Goal: Task Accomplishment & Management: Manage account settings

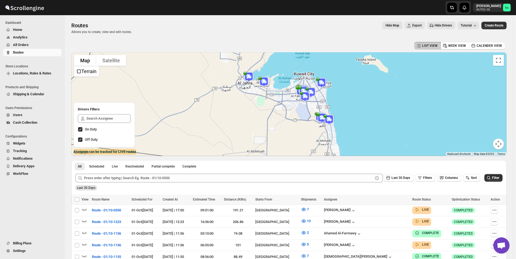
click at [17, 45] on span "All Orders" at bounding box center [21, 45] width 16 height 4
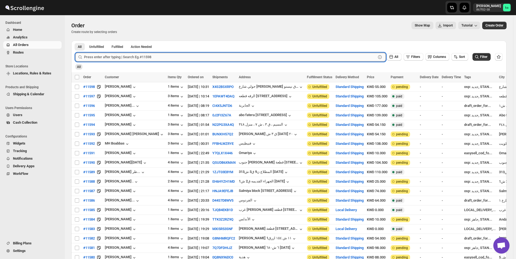
click at [188, 57] on input "text" at bounding box center [230, 57] width 292 height 9
paste input "11492"
type input "11492"
click at [75, 41] on button "Submit" at bounding box center [82, 44] width 15 height 6
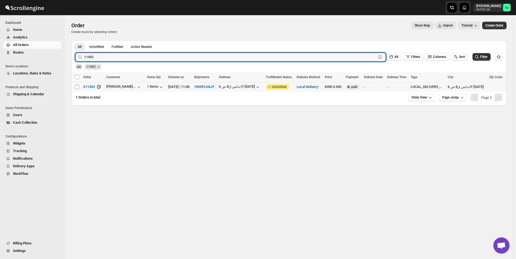
click at [76, 87] on input "Select order" at bounding box center [77, 87] width 4 height 4
checkbox input "true"
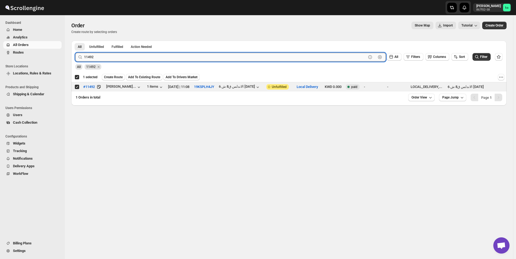
click at [165, 59] on input "11492" at bounding box center [225, 57] width 282 height 9
paste input "529"
type input "11529"
click at [75, 41] on button "Submit" at bounding box center [82, 44] width 15 height 6
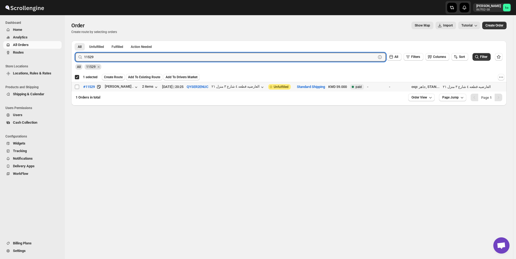
click at [78, 86] on input "Select order" at bounding box center [77, 87] width 4 height 4
checkbox input "true"
checkbox input "false"
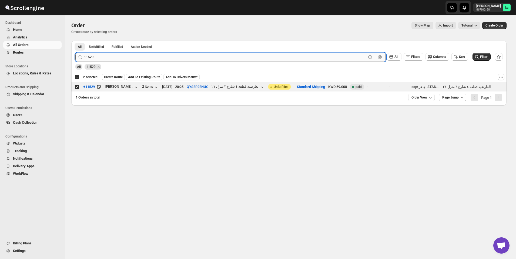
click at [148, 56] on input "11529" at bounding box center [225, 57] width 282 height 9
paste input "14"
type input "11514"
click at [75, 41] on button "Submit" at bounding box center [82, 44] width 15 height 6
click at [77, 88] on input "Select order" at bounding box center [77, 87] width 4 height 4
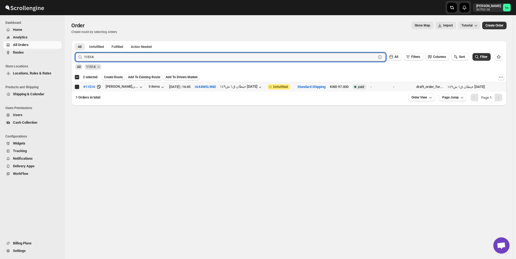
checkbox input "true"
click at [162, 56] on input "11514" at bounding box center [225, 57] width 282 height 9
paste input "42"
type input "11542"
click at [75, 41] on button "Submit" at bounding box center [82, 44] width 15 height 6
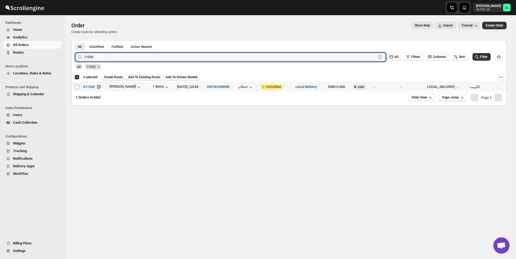
click at [77, 87] on input "Select order" at bounding box center [77, 87] width 4 height 4
checkbox input "true"
click at [213, 59] on input "11542" at bounding box center [225, 57] width 282 height 9
paste input "33"
type input "11533"
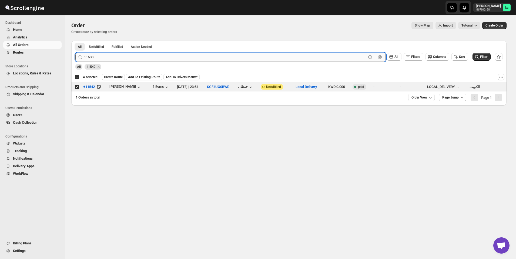
click at [75, 41] on button "Submit" at bounding box center [82, 44] width 15 height 6
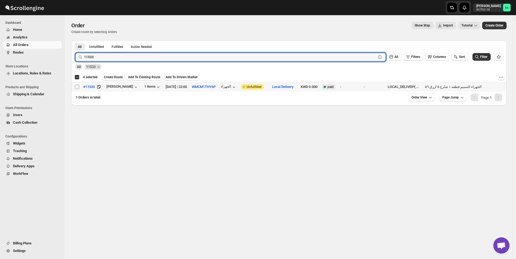
click at [76, 88] on input "Select order" at bounding box center [77, 87] width 4 height 4
checkbox input "true"
click at [206, 55] on input "11533" at bounding box center [225, 57] width 282 height 9
paste input "478"
type input "11478"
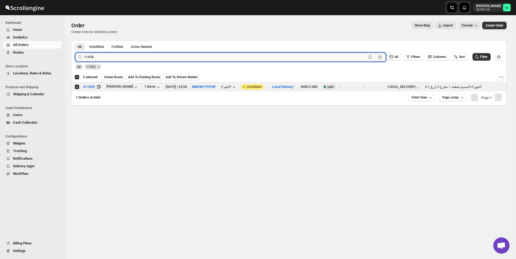
click at [75, 41] on button "Submit" at bounding box center [82, 44] width 15 height 6
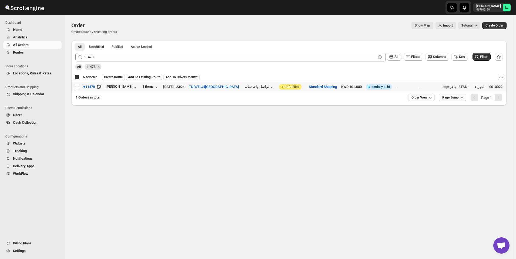
click at [75, 88] on input "Select order" at bounding box center [77, 87] width 4 height 4
checkbox input "true"
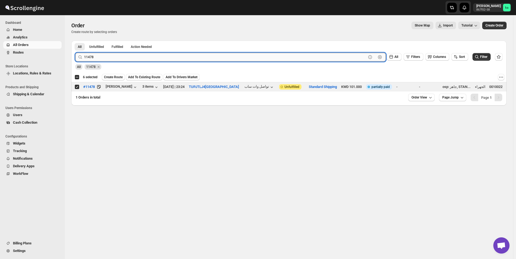
click at [124, 57] on input "11478" at bounding box center [225, 57] width 282 height 9
paste input "516"
type input "11516"
click at [75, 41] on button "Submit" at bounding box center [82, 44] width 15 height 6
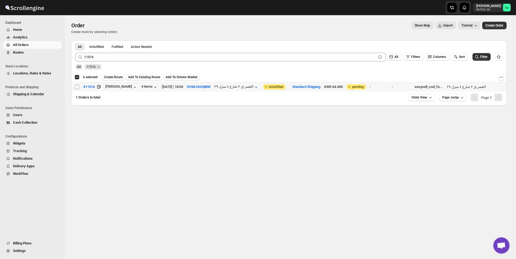
click at [78, 87] on input "Select order" at bounding box center [77, 87] width 4 height 4
checkbox input "true"
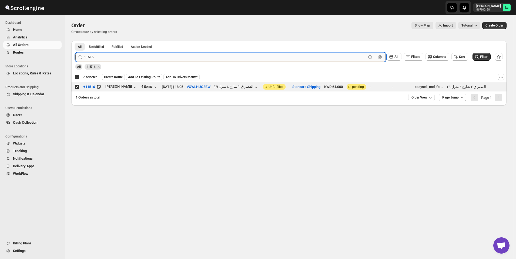
click at [129, 55] on input "11516" at bounding box center [225, 57] width 282 height 9
paste input "495"
type input "11495"
click at [75, 41] on button "Submit" at bounding box center [82, 44] width 15 height 6
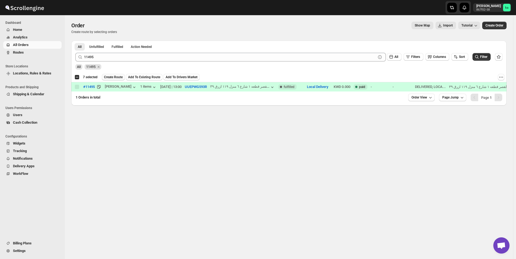
click at [115, 77] on span "Create Route" at bounding box center [113, 77] width 19 height 4
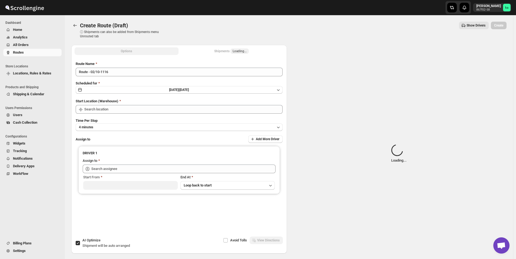
type input "[GEOGRAPHIC_DATA]"
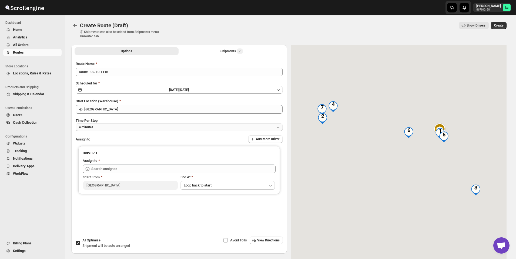
click at [109, 125] on button "4 minutes" at bounding box center [179, 127] width 207 height 8
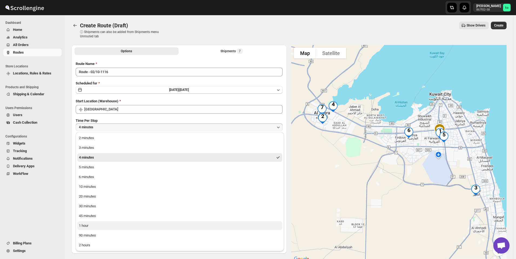
click at [110, 223] on button "1 hour" at bounding box center [179, 225] width 205 height 9
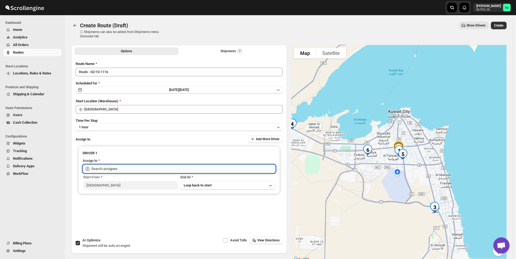
click at [114, 168] on input "text" at bounding box center [183, 168] width 184 height 9
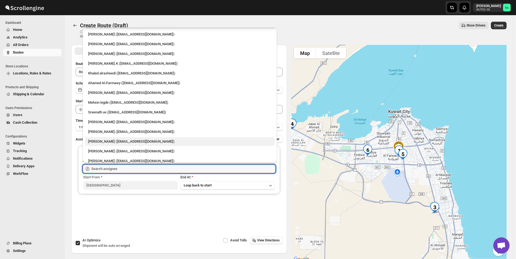
scroll to position [14, 0]
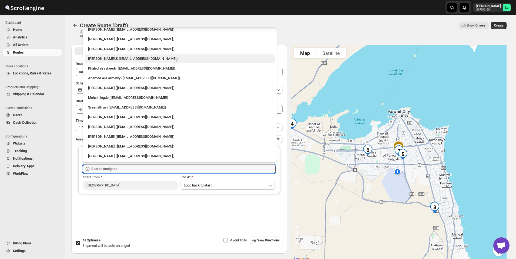
click at [114, 57] on div "[PERSON_NAME].K ([EMAIL_ADDRESS][DOMAIN_NAME])" at bounding box center [179, 58] width 183 height 5
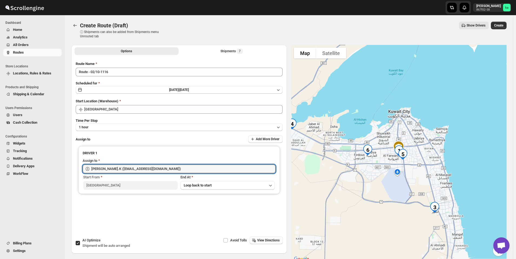
type input "[PERSON_NAME].K ([EMAIL_ADDRESS][DOMAIN_NAME])"
click at [501, 26] on span "Create" at bounding box center [498, 25] width 9 height 4
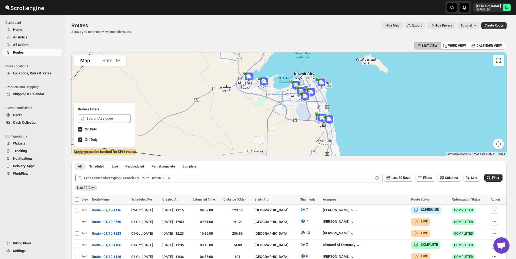
click at [23, 43] on span "All Orders" at bounding box center [21, 45] width 16 height 4
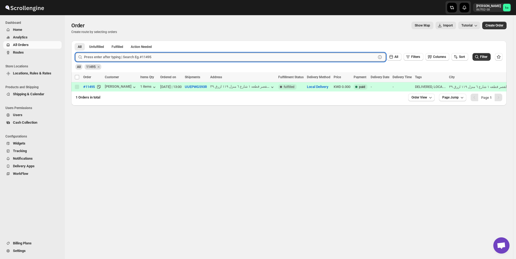
click at [150, 58] on input "text" at bounding box center [230, 57] width 292 height 9
paste input "11511"
type input "11511"
click at [75, 41] on button "Submit" at bounding box center [82, 44] width 15 height 6
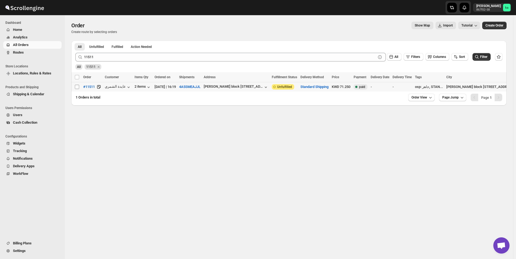
click at [78, 85] on input "Select order" at bounding box center [77, 87] width 4 height 4
checkbox input "true"
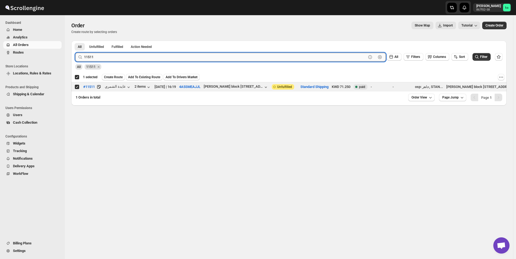
click at [171, 55] on input "11511" at bounding box center [225, 57] width 282 height 9
paste input "8"
type input "11518"
click at [75, 41] on button "Submit" at bounding box center [82, 44] width 15 height 6
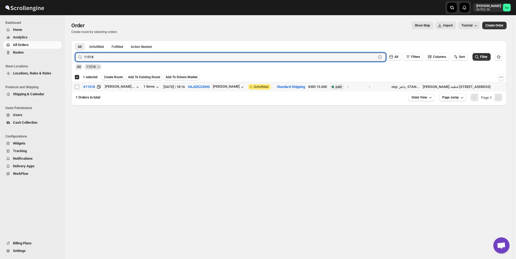
click at [77, 87] on input "Select order" at bounding box center [77, 87] width 4 height 4
checkbox input "true"
checkbox input "false"
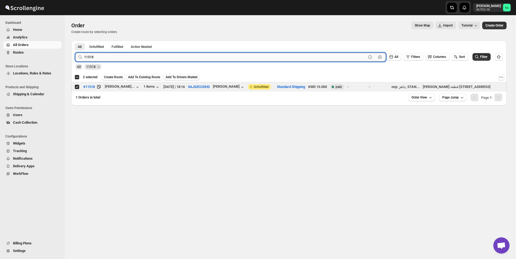
click at [188, 53] on input "11518" at bounding box center [225, 57] width 282 height 9
paste input "31"
type input "11531"
click at [75, 41] on button "Submit" at bounding box center [82, 44] width 15 height 6
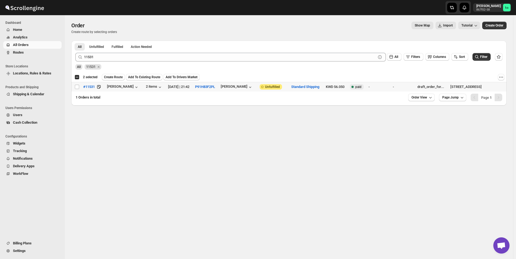
click at [72, 88] on td "Select order" at bounding box center [76, 86] width 10 height 9
checkbox input "true"
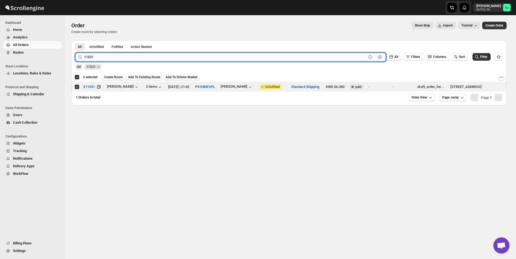
click at [176, 56] on input "11531" at bounding box center [225, 57] width 282 height 9
paste input "489"
type input "11489"
click at [75, 41] on button "Submit" at bounding box center [82, 44] width 15 height 6
click at [77, 86] on input "Select order" at bounding box center [77, 87] width 4 height 4
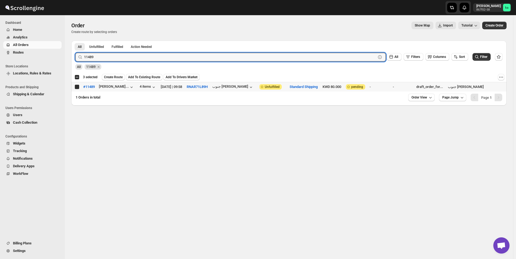
checkbox input "true"
click at [166, 58] on input "11489" at bounding box center [225, 57] width 282 height 9
paste input "91"
type input "11491"
click at [75, 41] on button "Submit" at bounding box center [82, 44] width 15 height 6
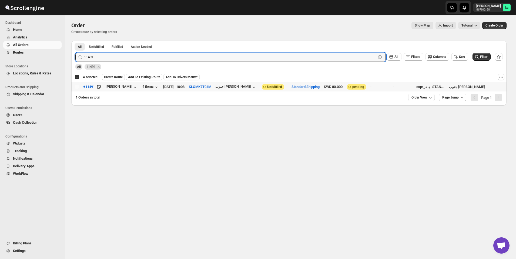
click at [77, 87] on input "Select order" at bounding box center [77, 87] width 4 height 4
checkbox input "true"
click at [144, 58] on input "11491" at bounding box center [225, 57] width 282 height 9
paste input "506"
type input "11506"
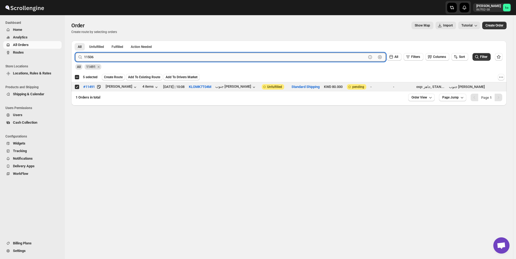
click at [75, 41] on button "Submit" at bounding box center [82, 44] width 15 height 6
click at [76, 87] on input "Select order" at bounding box center [77, 87] width 4 height 4
checkbox input "true"
click at [182, 57] on input "11506" at bounding box center [225, 57] width 282 height 9
paste input "7"
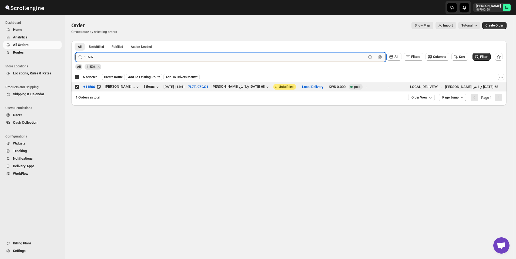
type input "11507"
click at [75, 41] on button "Submit" at bounding box center [82, 44] width 15 height 6
click at [76, 86] on input "Select order" at bounding box center [77, 87] width 4 height 4
checkbox input "true"
click at [175, 58] on input "11507" at bounding box center [225, 57] width 282 height 9
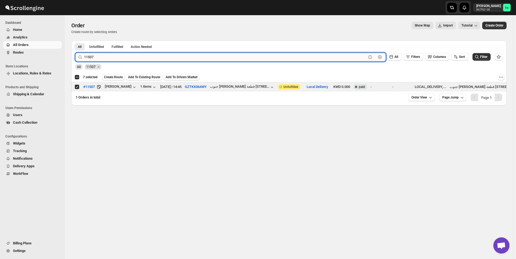
paste input "40"
type input "11540"
click at [75, 41] on button "Submit" at bounding box center [82, 44] width 15 height 6
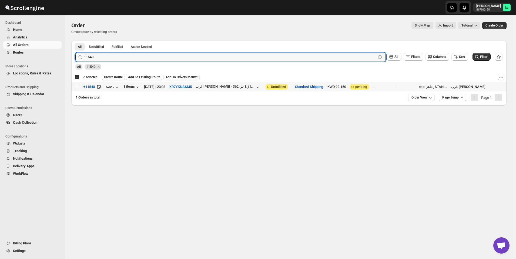
click at [76, 87] on input "Select order" at bounding box center [77, 87] width 4 height 4
checkbox input "true"
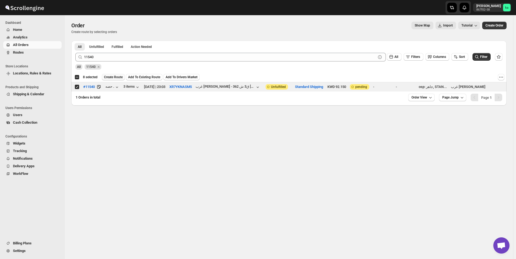
click at [114, 75] on button "Create Route" at bounding box center [113, 77] width 23 height 6
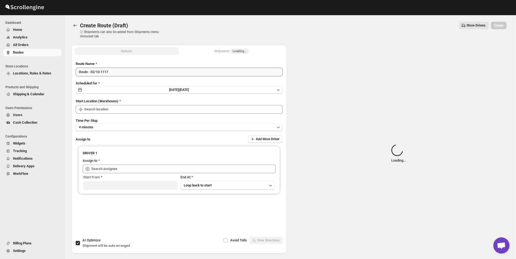
type input "[GEOGRAPHIC_DATA]"
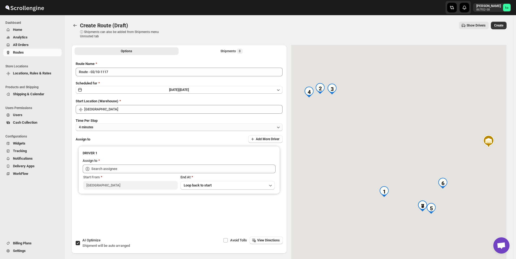
click at [112, 125] on button "4 minutes" at bounding box center [179, 127] width 207 height 8
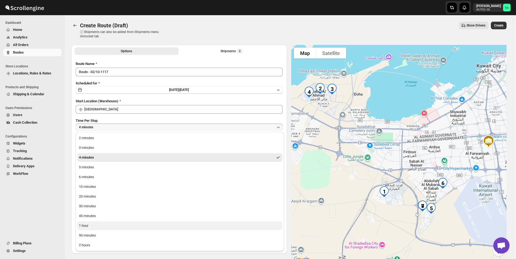
click at [96, 222] on button "1 hour" at bounding box center [179, 225] width 205 height 9
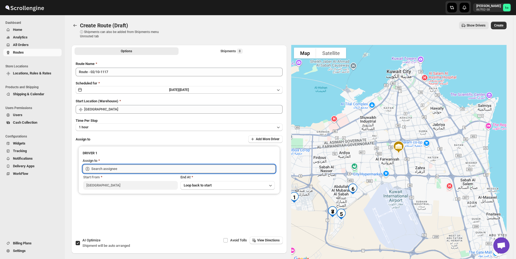
click at [113, 170] on input "text" at bounding box center [183, 168] width 184 height 9
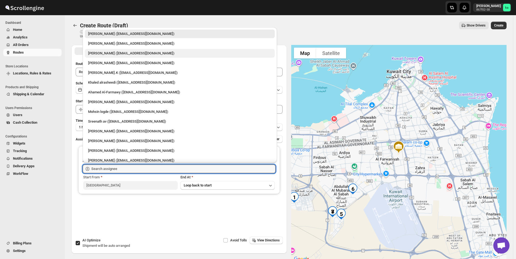
click at [115, 51] on div "[PERSON_NAME] ([EMAIL_ADDRESS][DOMAIN_NAME])" at bounding box center [179, 53] width 183 height 5
type input "[PERSON_NAME] ([EMAIL_ADDRESS][DOMAIN_NAME])"
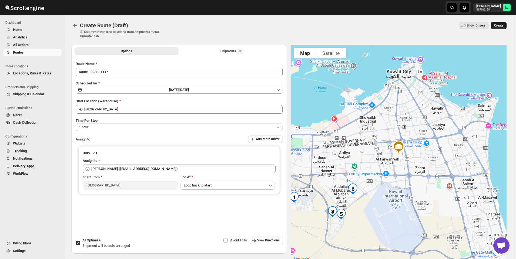
click at [503, 23] on button "Create" at bounding box center [499, 26] width 16 height 8
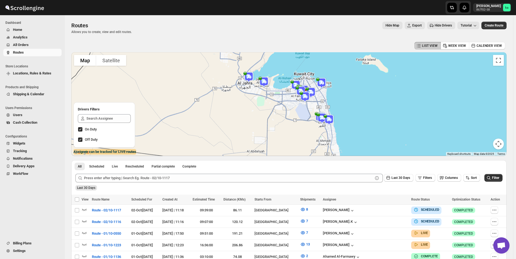
click at [34, 44] on span "All Orders" at bounding box center [37, 44] width 48 height 5
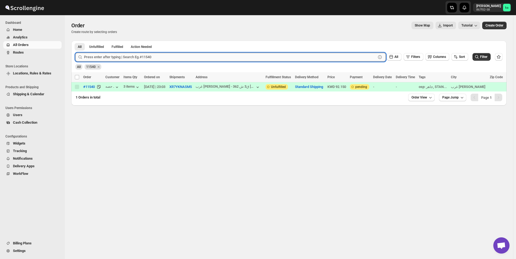
click at [149, 57] on input "text" at bounding box center [230, 57] width 292 height 9
paste input "11502"
type input "11502"
click at [75, 41] on button "Submit" at bounding box center [82, 44] width 15 height 6
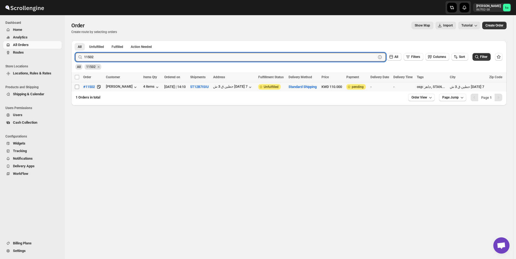
click at [78, 87] on input "Select order" at bounding box center [77, 87] width 4 height 4
checkbox input "true"
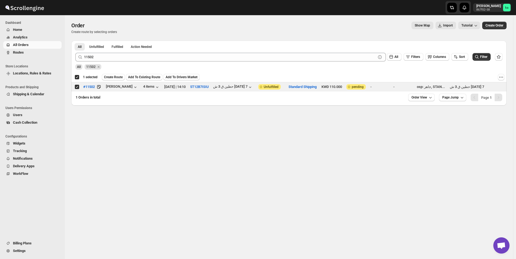
click at [185, 62] on div "All 11502" at bounding box center [287, 64] width 429 height 10
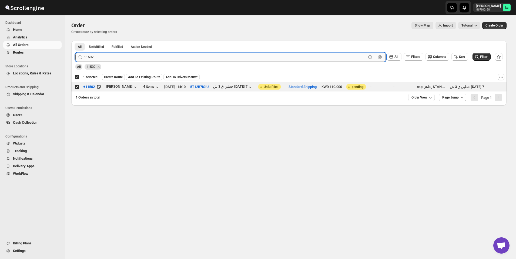
click at [185, 61] on input "11502" at bounding box center [225, 57] width 282 height 9
paste input "28"
type input "11528"
click at [75, 41] on button "Submit" at bounding box center [82, 44] width 15 height 6
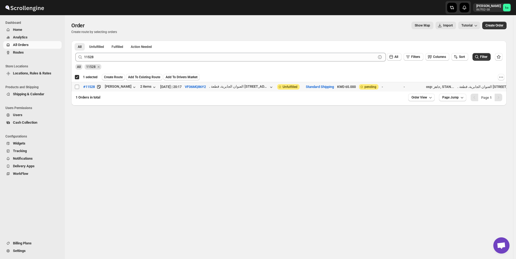
click at [76, 87] on input "Select order" at bounding box center [77, 87] width 4 height 4
checkbox input "true"
checkbox input "false"
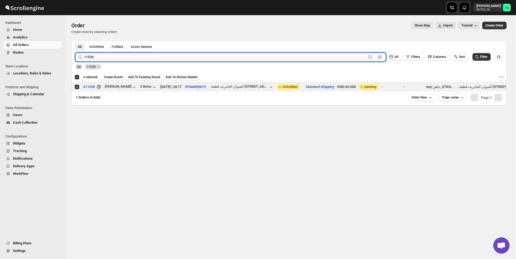
click at [191, 59] on input "11528" at bounding box center [225, 57] width 282 height 9
paste input "0"
type input "11520"
click at [75, 41] on button "Submit" at bounding box center [82, 44] width 15 height 6
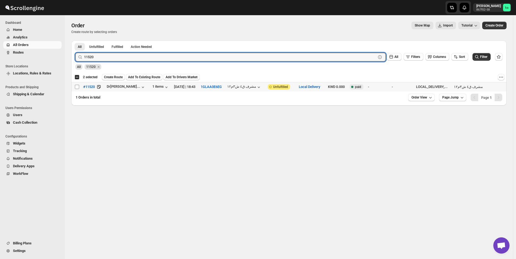
click at [78, 87] on input "Select order" at bounding box center [77, 87] width 4 height 4
checkbox input "true"
click at [173, 55] on input "11520" at bounding box center [225, 57] width 282 height 9
paste input "49"
type input "11549"
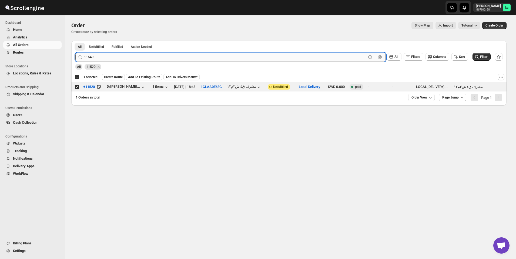
click at [75, 41] on button "Submit" at bounding box center [82, 44] width 15 height 6
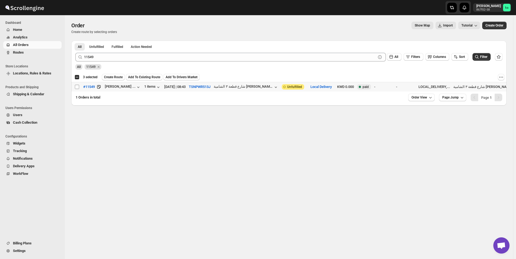
click at [78, 86] on input "Select order" at bounding box center [77, 87] width 4 height 4
checkbox input "true"
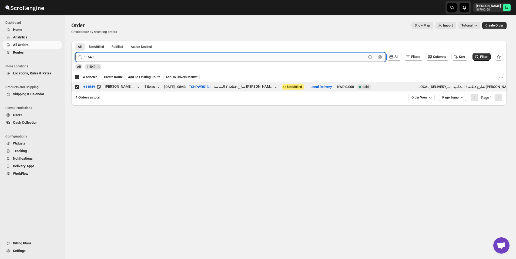
click at [153, 57] on input "11549" at bounding box center [225, 57] width 282 height 9
paste input "485"
type input "11485"
click at [75, 41] on button "Submit" at bounding box center [82, 44] width 15 height 6
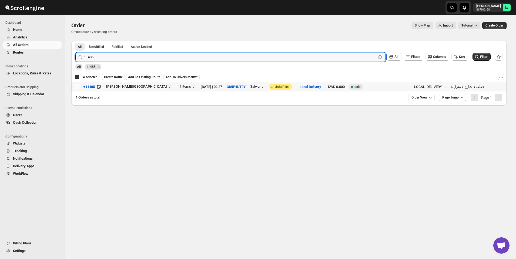
click at [77, 87] on input "Select order" at bounding box center [77, 87] width 4 height 4
checkbox input "true"
click at [158, 56] on input "11485" at bounding box center [225, 57] width 282 height 9
paste input "52"
type input "11525"
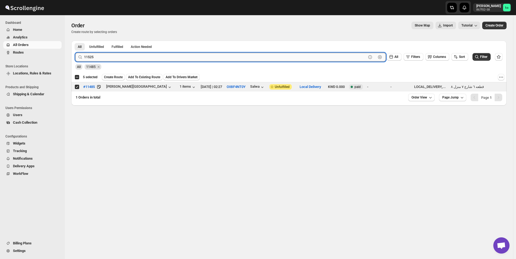
click at [75, 41] on button "Submit" at bounding box center [82, 44] width 15 height 6
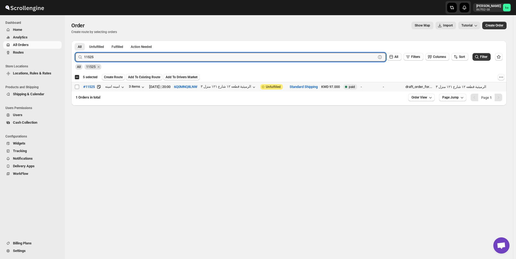
click at [77, 87] on input "Select order" at bounding box center [77, 87] width 4 height 4
checkbox input "true"
click at [182, 56] on input "11525" at bounding box center [225, 57] width 282 height 9
paste input "39"
type input "11539"
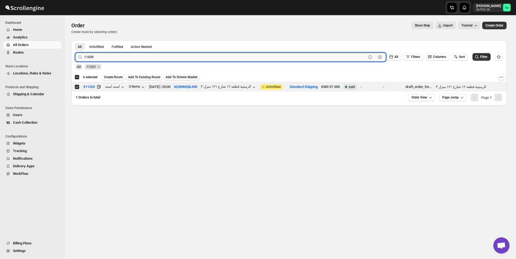
click at [75, 41] on button "Submit" at bounding box center [82, 44] width 15 height 6
click at [78, 86] on input "Select order" at bounding box center [77, 87] width 4 height 4
checkbox input "true"
click at [160, 57] on input "11539" at bounding box center [225, 57] width 282 height 9
paste input "17"
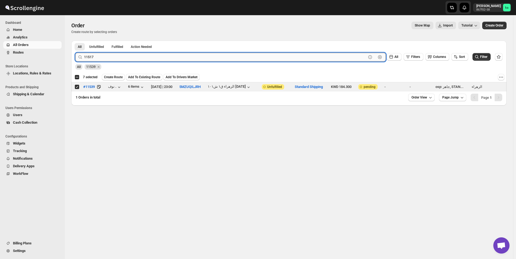
type input "11517"
click at [75, 41] on button "Submit" at bounding box center [82, 44] width 15 height 6
click at [74, 88] on td "Select order" at bounding box center [76, 86] width 10 height 9
checkbox input "true"
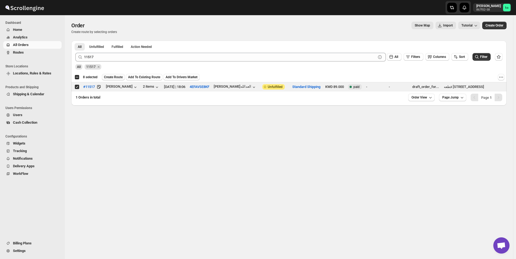
click at [115, 78] on span "Create Route" at bounding box center [113, 77] width 19 height 4
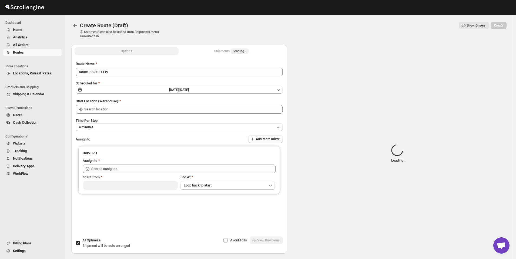
type input "[GEOGRAPHIC_DATA]"
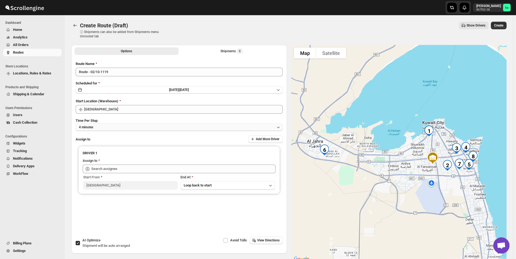
click at [127, 126] on button "4 minutes" at bounding box center [179, 127] width 207 height 8
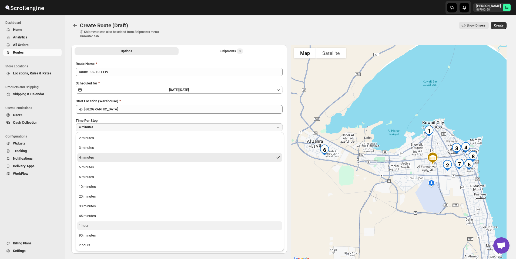
click at [87, 225] on div "1 hour" at bounding box center [83, 225] width 9 height 5
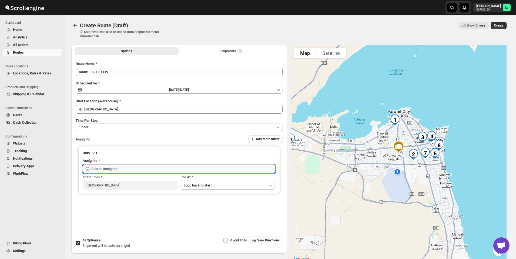
click at [112, 166] on input "text" at bounding box center [183, 168] width 184 height 9
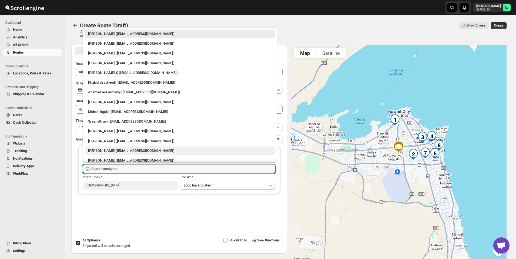
click at [111, 154] on div "[PERSON_NAME] ([EMAIL_ADDRESS][DOMAIN_NAME])" at bounding box center [180, 150] width 190 height 9
type input "[PERSON_NAME] ([EMAIL_ADDRESS][DOMAIN_NAME])"
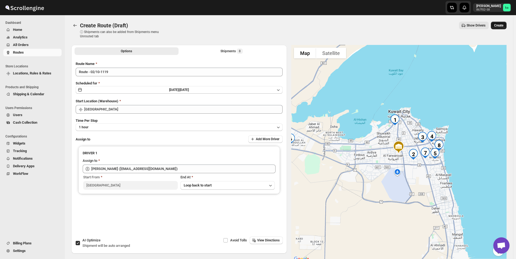
click at [507, 24] on button "Create" at bounding box center [499, 26] width 16 height 8
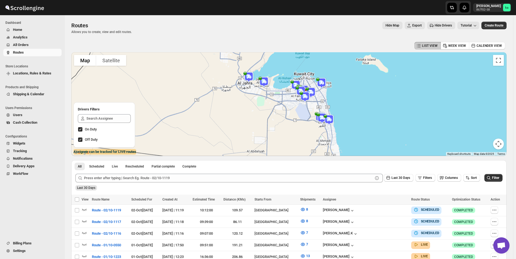
click at [36, 48] on button "All Orders" at bounding box center [32, 45] width 58 height 8
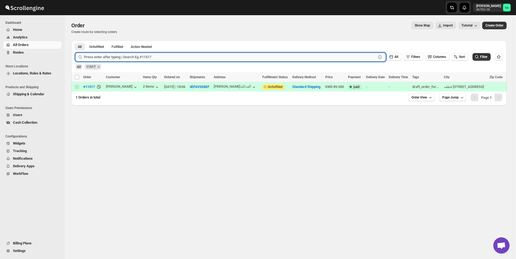
click at [129, 54] on input "text" at bounding box center [230, 57] width 292 height 9
paste input "11548"
type input "11548"
click at [75, 41] on button "Submit" at bounding box center [82, 44] width 15 height 6
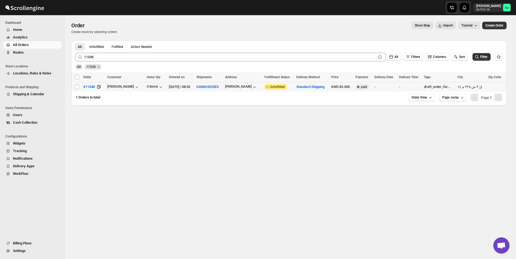
click at [75, 89] on td "Select order" at bounding box center [76, 86] width 10 height 9
checkbox input "true"
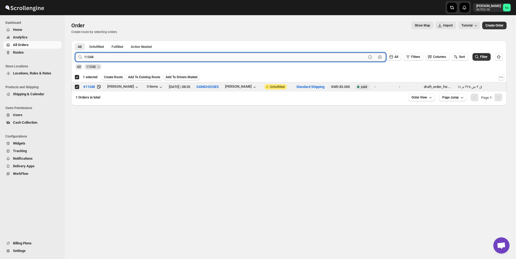
click at [169, 55] on input "11548" at bounding box center [225, 57] width 282 height 9
paste input "22"
type input "11522"
click at [75, 41] on button "Submit" at bounding box center [82, 44] width 15 height 6
click at [74, 86] on td "Select order" at bounding box center [76, 86] width 10 height 9
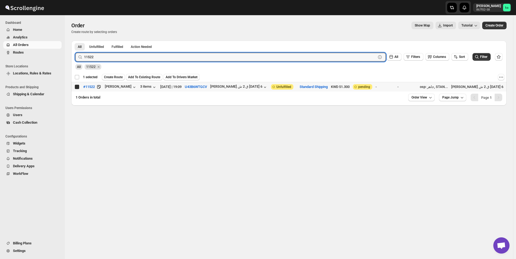
checkbox input "false"
checkbox input "true"
click at [184, 55] on input "11522" at bounding box center [225, 57] width 282 height 9
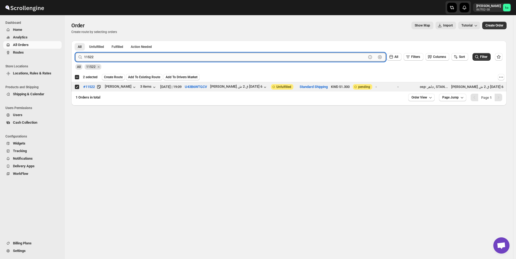
paste input "483"
type input "11483"
click at [75, 41] on button "Submit" at bounding box center [82, 44] width 15 height 6
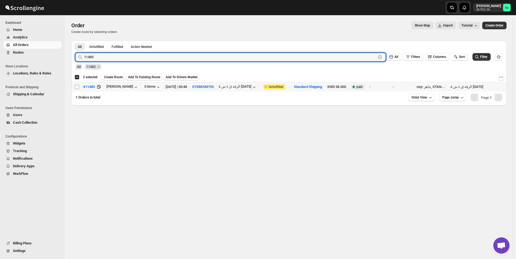
click at [76, 87] on input "Select order" at bounding box center [77, 87] width 4 height 4
checkbox input "true"
click at [172, 55] on input "11483" at bounding box center [225, 57] width 282 height 9
paste input "9"
type input "11493"
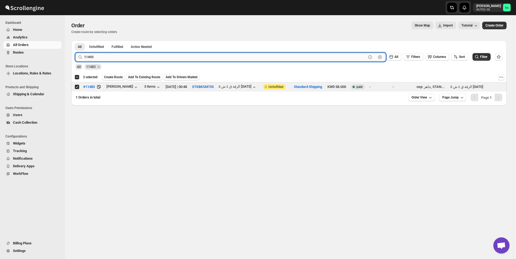
click at [75, 41] on button "Submit" at bounding box center [82, 44] width 15 height 6
click at [76, 88] on input "Select order" at bounding box center [77, 87] width 4 height 4
checkbox input "true"
click at [162, 56] on input "11493" at bounding box center [225, 57] width 282 height 9
paste input "87"
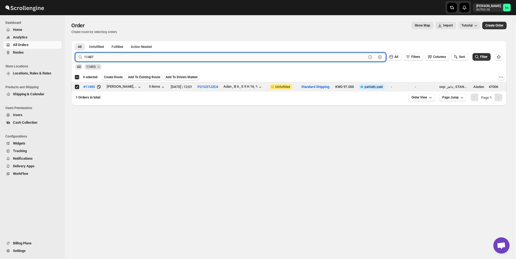
type input "11487"
click at [75, 41] on button "Submit" at bounding box center [82, 44] width 15 height 6
click at [78, 87] on input "Select order" at bounding box center [77, 87] width 4 height 4
checkbox input "true"
click at [174, 53] on input "11487" at bounding box center [225, 57] width 282 height 9
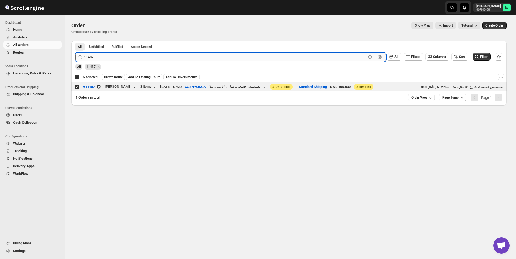
paste input "524"
type input "11524"
click at [75, 41] on button "Submit" at bounding box center [82, 44] width 15 height 6
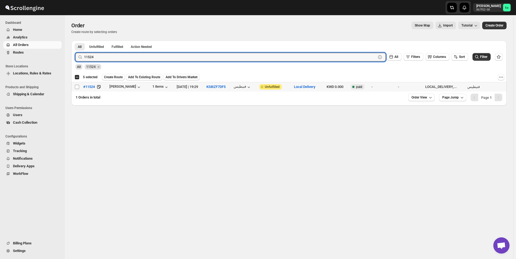
click at [78, 85] on input "Select order" at bounding box center [77, 87] width 4 height 4
checkbox input "true"
click at [162, 56] on input "11524" at bounding box center [225, 57] width 282 height 9
paste input "15"
type input "11515"
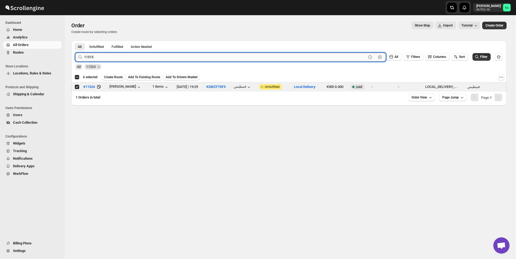
click at [75, 41] on button "Submit" at bounding box center [82, 44] width 15 height 6
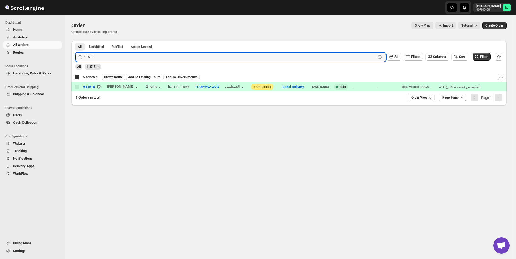
click at [110, 78] on span "Create Route" at bounding box center [113, 77] width 19 height 4
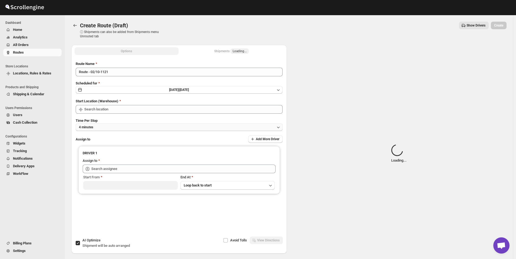
type input "[GEOGRAPHIC_DATA]"
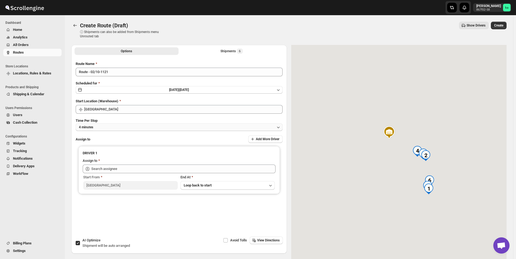
click at [167, 128] on button "4 minutes" at bounding box center [179, 127] width 207 height 8
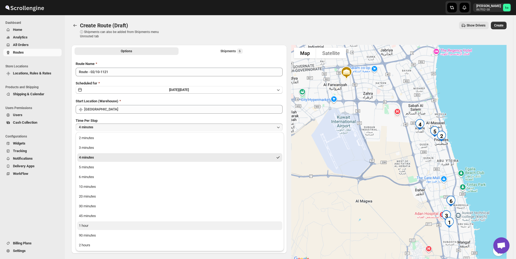
click at [131, 221] on button "1 hour" at bounding box center [179, 225] width 205 height 9
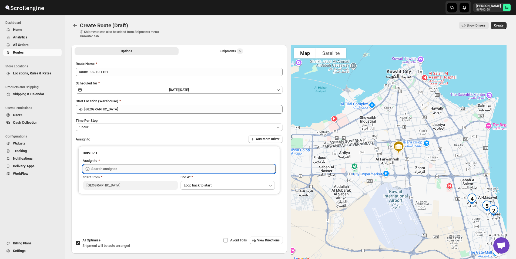
click at [126, 168] on input "text" at bounding box center [183, 168] width 184 height 9
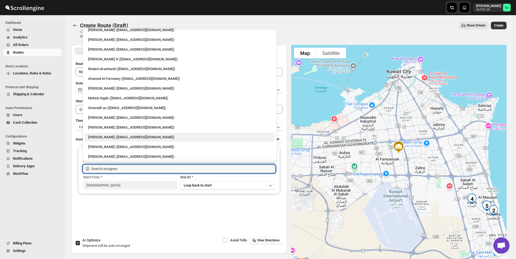
scroll to position [14, 0]
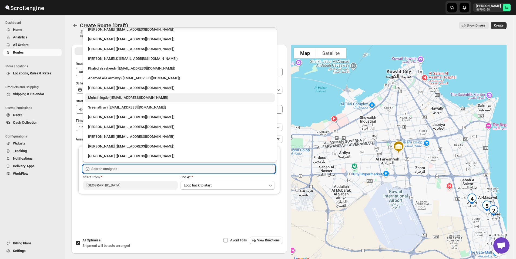
click at [106, 99] on div "Mohsin logde ([EMAIL_ADDRESS][DOMAIN_NAME])" at bounding box center [179, 97] width 183 height 5
type input "Mohsin logde ([EMAIL_ADDRESS][DOMAIN_NAME])"
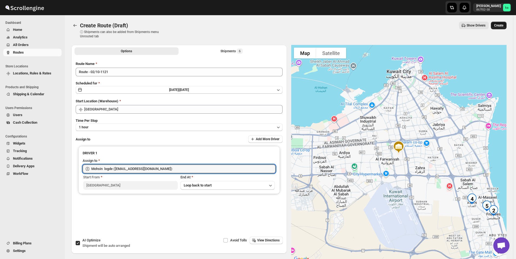
click at [503, 26] on span "Create" at bounding box center [498, 25] width 9 height 4
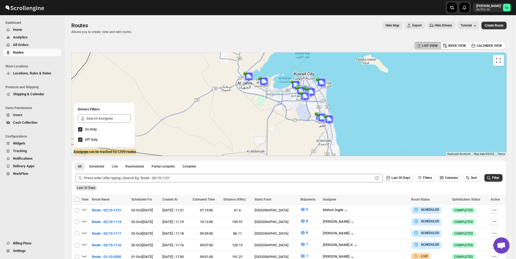
click at [39, 48] on button "All Orders" at bounding box center [32, 45] width 58 height 8
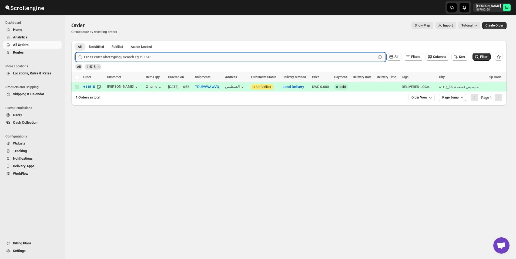
click at [113, 59] on input "text" at bounding box center [230, 57] width 292 height 9
paste input "11481"
type input "11481"
click at [75, 41] on button "Submit" at bounding box center [82, 44] width 15 height 6
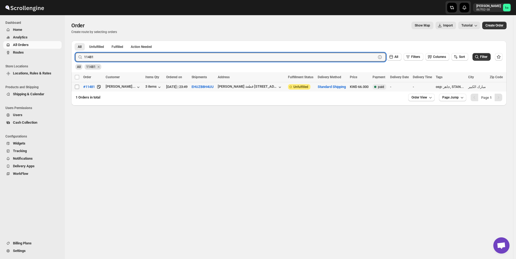
click at [76, 88] on input "Select order" at bounding box center [77, 87] width 4 height 4
checkbox input "true"
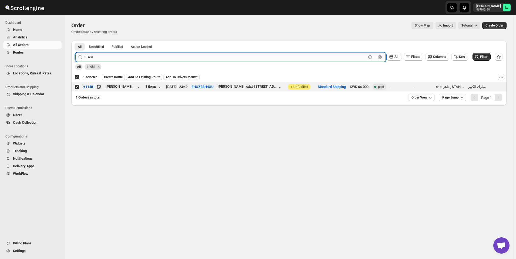
click at [185, 57] on input "11481" at bounding box center [225, 57] width 282 height 9
paste input "526"
type input "11526"
click at [75, 41] on button "Submit" at bounding box center [82, 44] width 15 height 6
click at [76, 88] on input "Select order" at bounding box center [77, 87] width 4 height 4
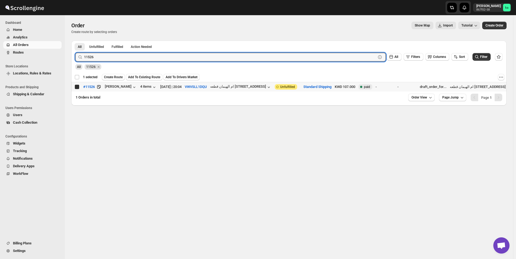
checkbox input "true"
checkbox input "false"
click at [168, 55] on input "11526" at bounding box center [225, 57] width 282 height 9
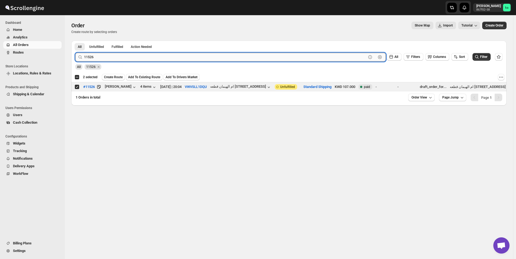
paste input "32"
type input "11532"
click at [75, 41] on button "Submit" at bounding box center [82, 44] width 15 height 6
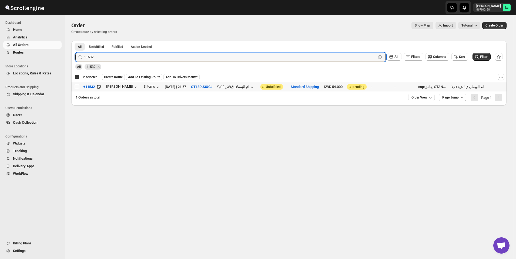
click at [79, 86] on div "Select order" at bounding box center [77, 86] width 5 height 5
checkbox input "true"
click at [168, 56] on input "11532" at bounding box center [225, 57] width 282 height 9
paste input "05"
type input "11505"
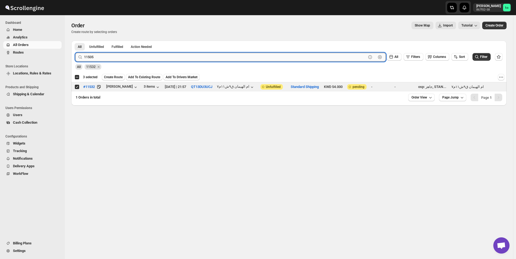
click at [75, 41] on button "Submit" at bounding box center [82, 44] width 15 height 6
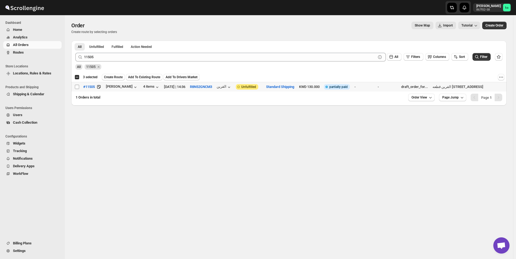
click at [78, 85] on input "Select order" at bounding box center [77, 87] width 4 height 4
checkbox input "true"
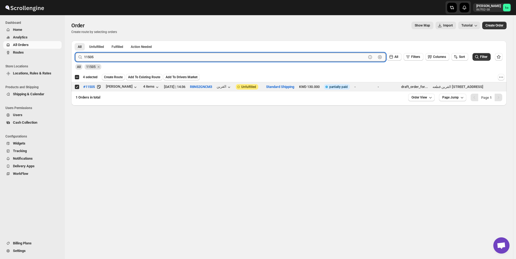
click at [149, 59] on input "11505" at bounding box center [225, 57] width 282 height 9
paste input "47"
type input "11547"
click at [75, 41] on button "Submit" at bounding box center [82, 44] width 15 height 6
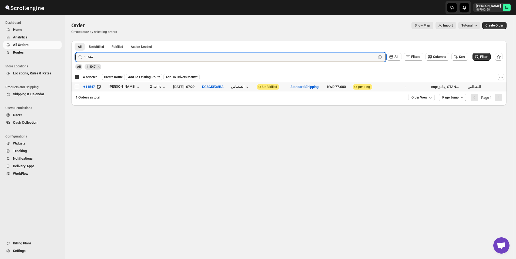
click at [77, 86] on input "Select order" at bounding box center [77, 87] width 4 height 4
checkbox input "true"
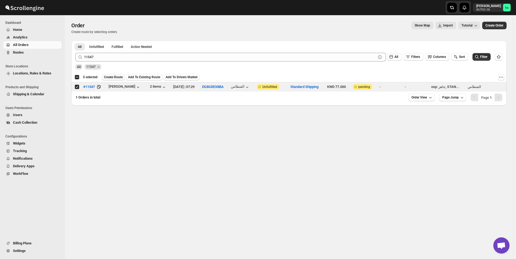
click at [112, 77] on span "Create Route" at bounding box center [113, 77] width 19 height 4
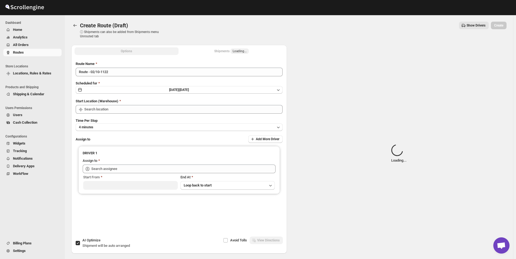
type input "[GEOGRAPHIC_DATA]"
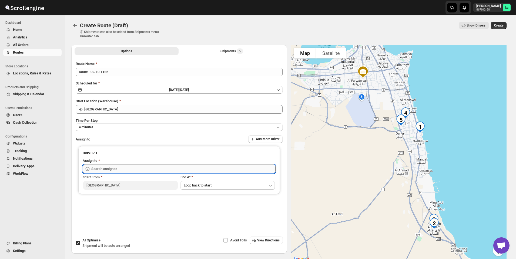
click at [119, 169] on input "text" at bounding box center [183, 168] width 184 height 9
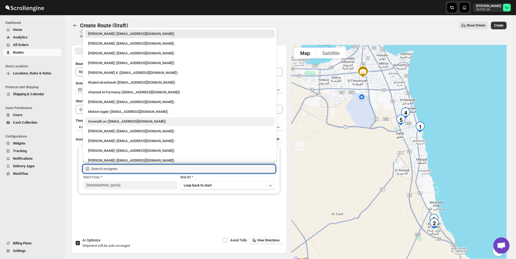
click at [115, 123] on div "Sreenath av ([EMAIL_ADDRESS][DOMAIN_NAME])" at bounding box center [179, 121] width 183 height 5
type input "Sreenath av ([EMAIL_ADDRESS][DOMAIN_NAME])"
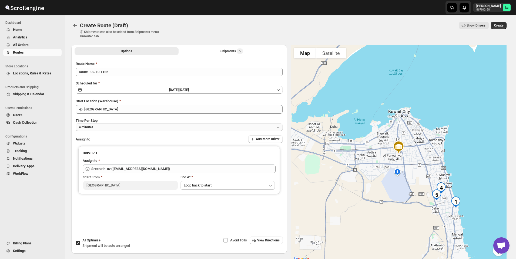
click at [115, 125] on button "4 minutes" at bounding box center [179, 127] width 207 height 8
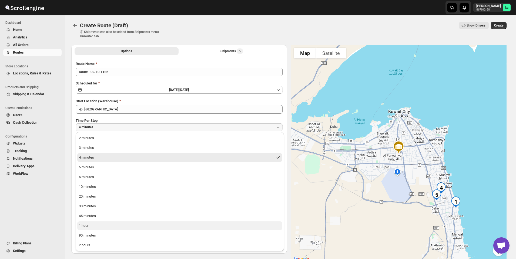
click at [94, 225] on button "1 hour" at bounding box center [179, 225] width 205 height 9
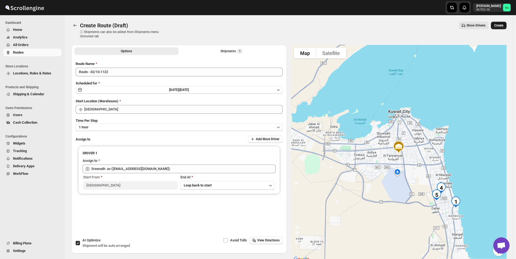
click at [503, 25] on span "Create" at bounding box center [498, 25] width 9 height 4
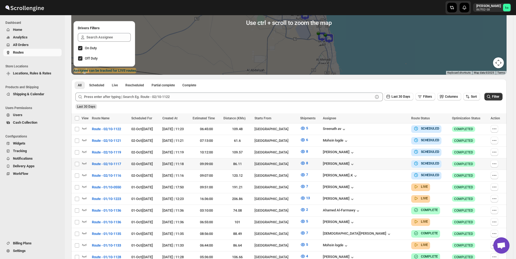
scroll to position [108, 0]
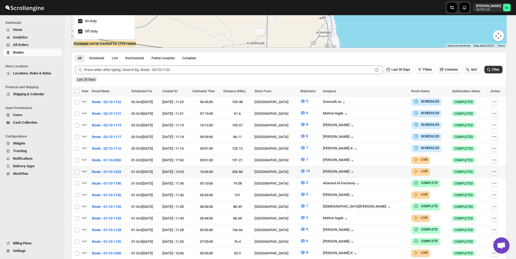
click at [495, 170] on icon "button" at bounding box center [494, 171] width 5 height 5
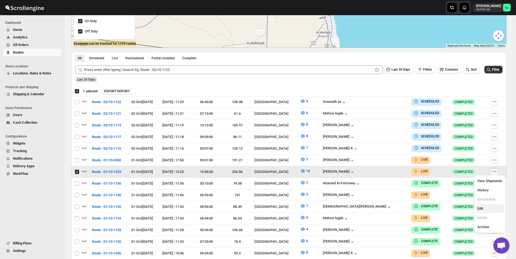
click at [486, 205] on button "Edit" at bounding box center [490, 208] width 28 height 9
checkbox input "false"
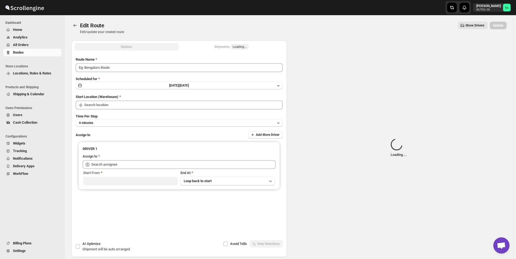
type input "Route - 01/10-1223"
type input "[GEOGRAPHIC_DATA]"
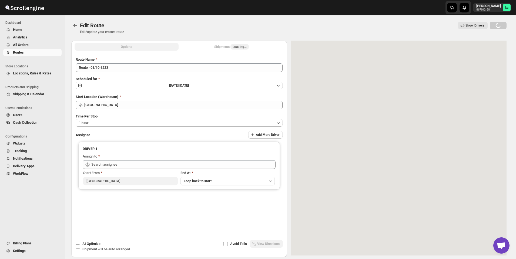
type input "[PERSON_NAME] ([EMAIL_ADDRESS][DOMAIN_NAME])"
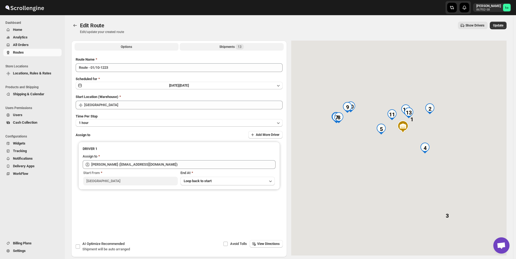
click at [225, 46] on div "Shipments 13" at bounding box center [231, 46] width 24 height 5
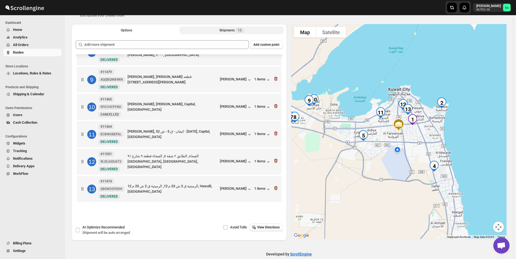
scroll to position [25, 0]
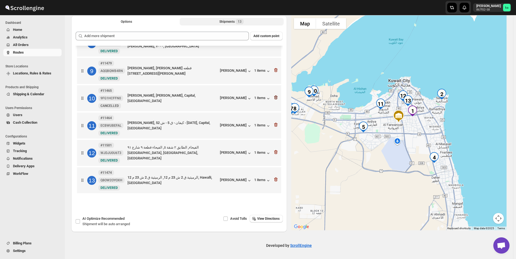
click at [275, 98] on icon "button" at bounding box center [275, 97] width 5 height 5
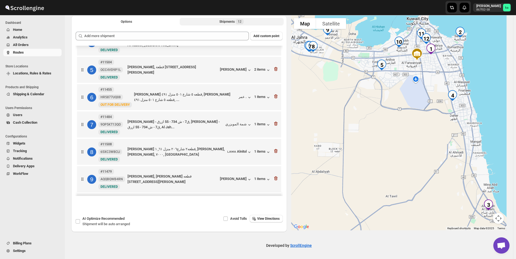
scroll to position [99, 0]
click at [275, 97] on icon "button" at bounding box center [275, 96] width 5 height 5
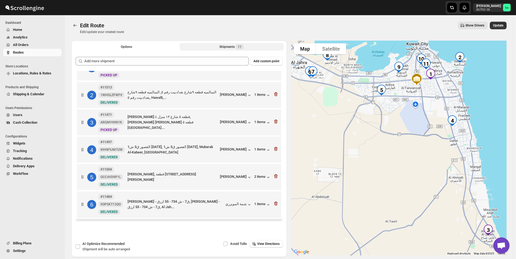
scroll to position [0, 0]
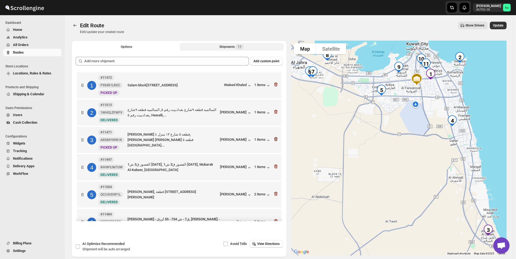
click at [274, 138] on icon "button" at bounding box center [275, 138] width 5 height 5
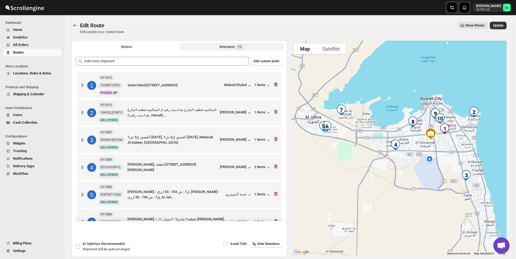
click at [275, 85] on icon "button" at bounding box center [276, 84] width 4 height 4
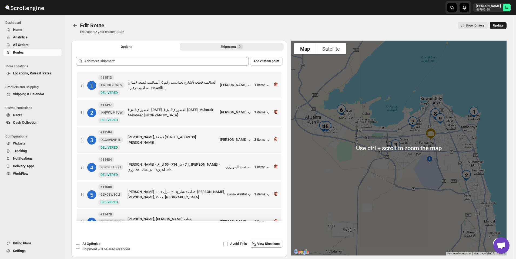
click at [503, 25] on span "Update" at bounding box center [498, 25] width 10 height 4
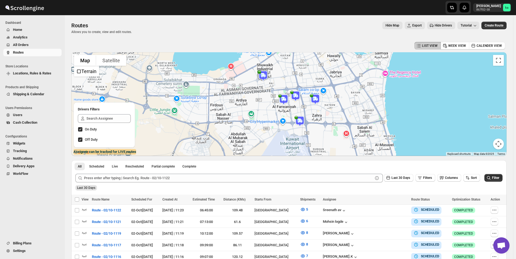
click at [36, 44] on span "All Orders" at bounding box center [37, 44] width 48 height 5
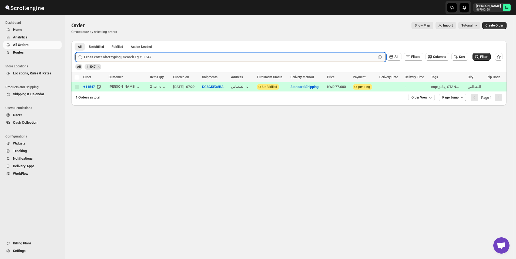
click at [203, 54] on input "text" at bounding box center [230, 57] width 292 height 9
paste input "11500"
type input "11500"
click at [75, 41] on button "Submit" at bounding box center [82, 44] width 15 height 6
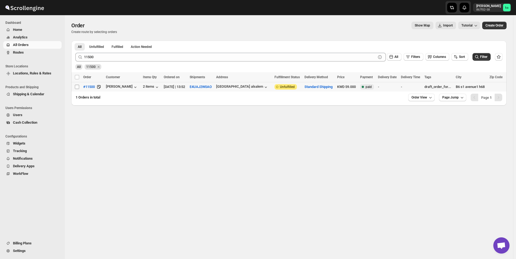
click at [75, 85] on input "Select order" at bounding box center [77, 87] width 4 height 4
checkbox input "true"
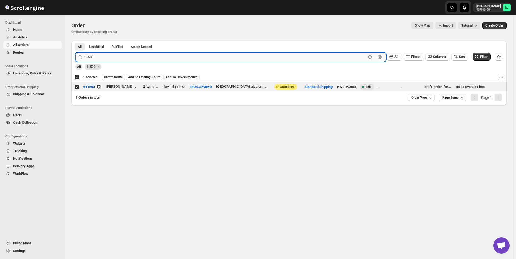
click at [197, 56] on input "11500" at bounding box center [225, 57] width 282 height 9
paste input "35"
type input "11535"
click at [75, 41] on button "Submit" at bounding box center [82, 44] width 15 height 6
click at [77, 87] on input "Select order" at bounding box center [77, 87] width 4 height 4
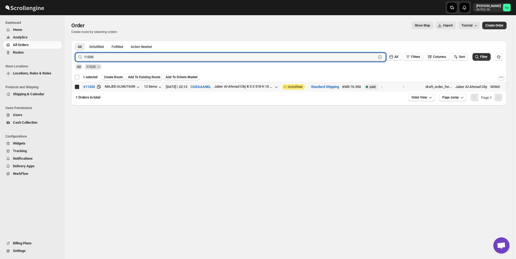
checkbox input "true"
checkbox input "false"
click at [171, 57] on input "11535" at bounding box center [225, 57] width 282 height 9
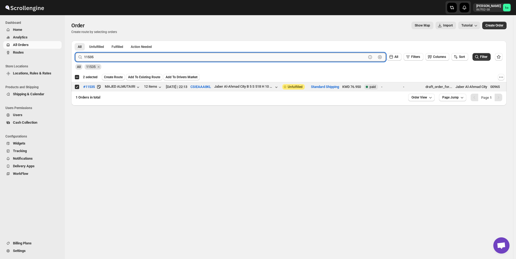
paste input "21"
type input "11521"
click at [75, 41] on button "Submit" at bounding box center [82, 44] width 15 height 6
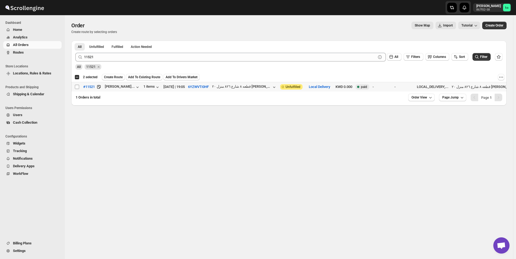
click at [78, 86] on input "Select order" at bounding box center [77, 87] width 4 height 4
checkbox input "true"
click at [116, 76] on span "Create Route" at bounding box center [113, 77] width 19 height 4
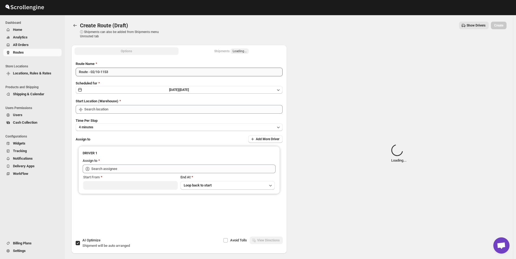
type input "[GEOGRAPHIC_DATA]"
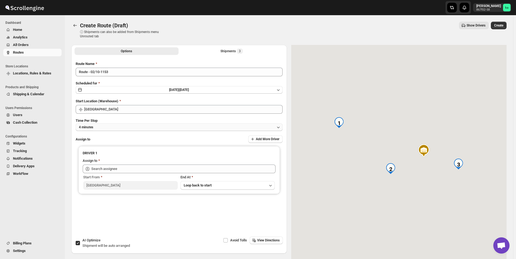
click at [123, 124] on button "4 minutes" at bounding box center [179, 127] width 207 height 8
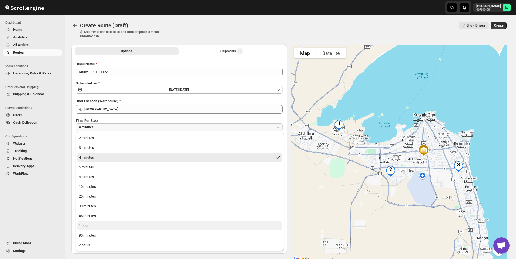
click at [108, 224] on button "1 hour" at bounding box center [179, 225] width 205 height 9
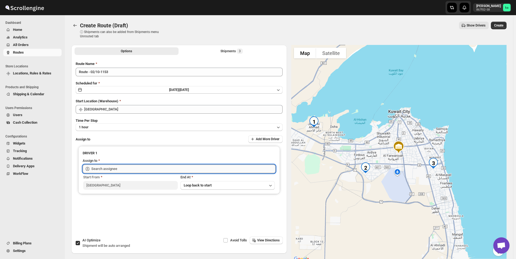
click at [109, 169] on input "text" at bounding box center [183, 168] width 184 height 9
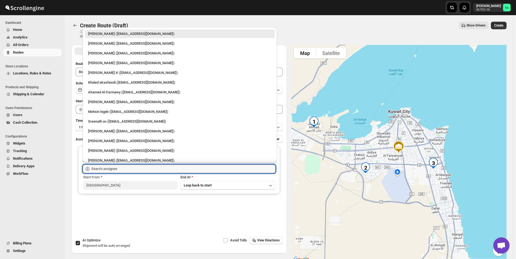
click at [110, 133] on div "[PERSON_NAME] ([EMAIL_ADDRESS][DOMAIN_NAME])" at bounding box center [179, 130] width 183 height 5
type input "[PERSON_NAME] ([EMAIL_ADDRESS][DOMAIN_NAME])"
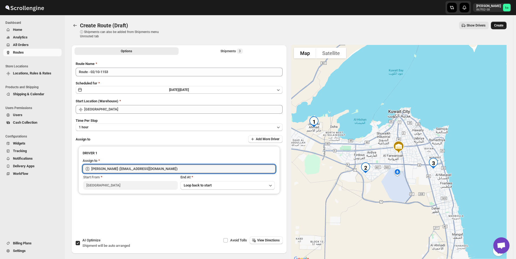
click at [506, 25] on button "Create" at bounding box center [499, 26] width 16 height 8
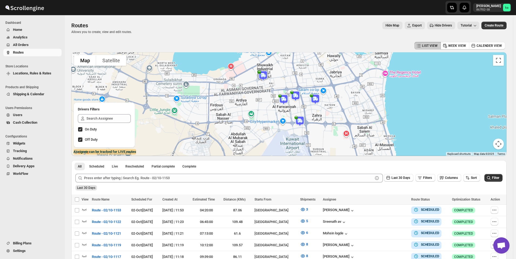
click at [26, 46] on span "All Orders" at bounding box center [21, 45] width 16 height 4
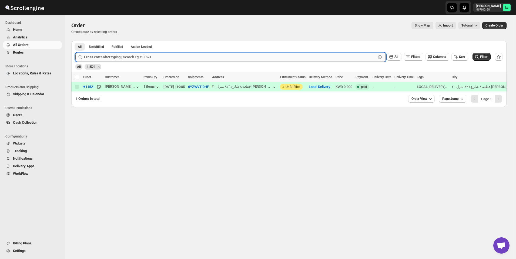
click at [112, 57] on input "text" at bounding box center [230, 57] width 292 height 9
paste input "11498"
type input "11498"
click at [75, 41] on button "Submit" at bounding box center [82, 44] width 15 height 6
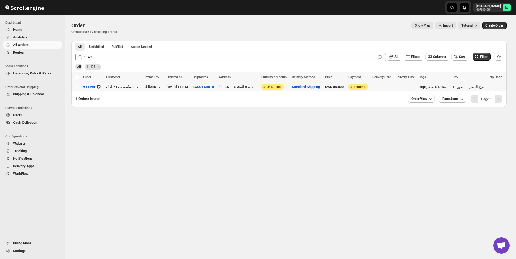
click at [76, 87] on input "Select order" at bounding box center [77, 87] width 4 height 4
checkbox input "true"
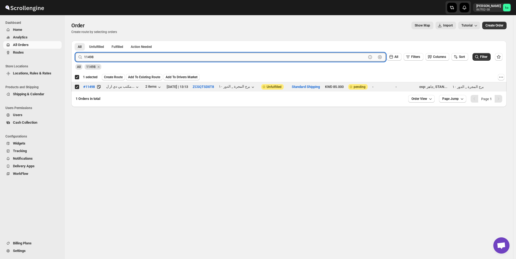
click at [159, 57] on input "11498" at bounding box center [225, 57] width 282 height 9
paste input "503"
type input "11503"
click at [75, 41] on button "Submit" at bounding box center [82, 44] width 15 height 6
click at [78, 86] on input "Select order" at bounding box center [77, 87] width 4 height 4
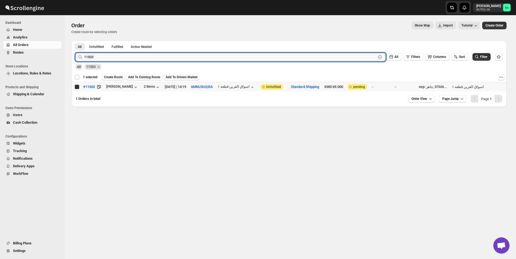
checkbox input "true"
checkbox input "false"
click at [194, 56] on input "11503" at bounding box center [225, 57] width 282 height 9
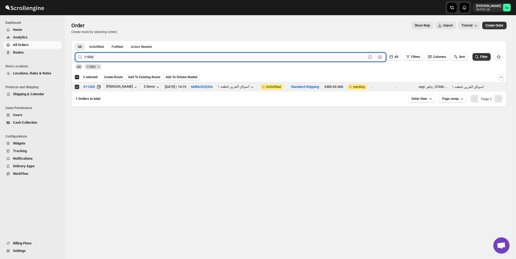
paste input "41"
type input "11541"
click at [75, 41] on button "Submit" at bounding box center [82, 44] width 15 height 6
click at [76, 87] on input "Select order" at bounding box center [77, 87] width 4 height 4
checkbox input "true"
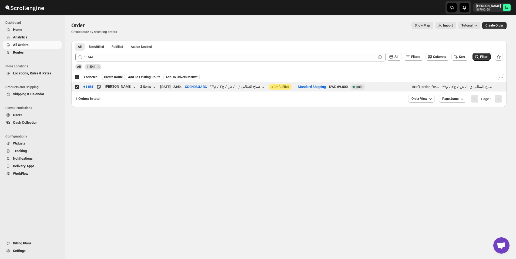
click at [117, 77] on span "Create Route" at bounding box center [113, 77] width 19 height 4
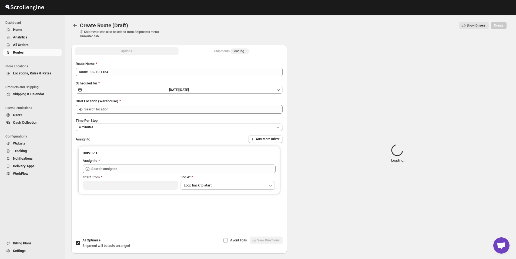
type input "[GEOGRAPHIC_DATA]"
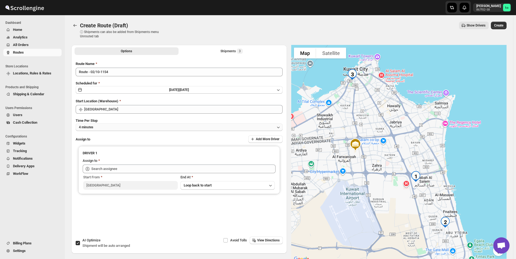
click at [115, 126] on button "4 minutes" at bounding box center [179, 127] width 207 height 8
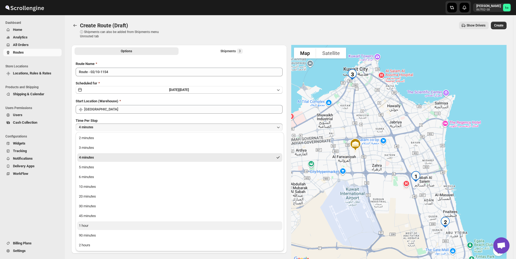
click at [95, 223] on button "1 hour" at bounding box center [179, 225] width 205 height 9
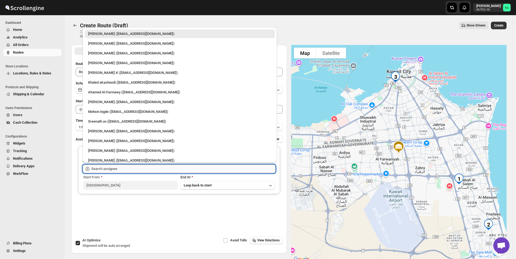
click at [109, 169] on input "text" at bounding box center [183, 168] width 184 height 9
click at [115, 93] on div "Ahamed Al-Farmawy ([EMAIL_ADDRESS][DOMAIN_NAME])" at bounding box center [179, 91] width 183 height 5
type input "Ahamed Al-Farmawy ([EMAIL_ADDRESS][DOMAIN_NAME])"
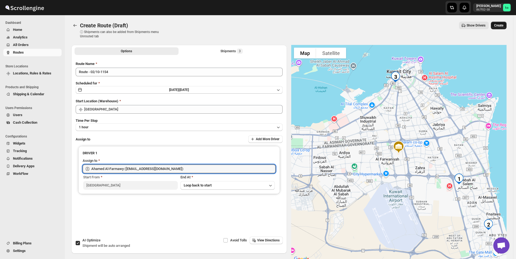
click at [502, 25] on span "Create" at bounding box center [498, 25] width 9 height 4
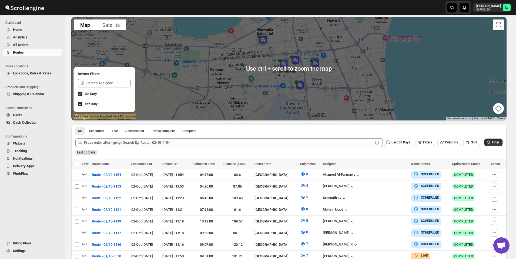
scroll to position [81, 0]
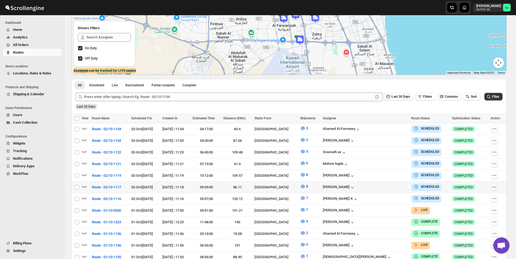
click at [496, 186] on icon "button" at bounding box center [494, 186] width 5 height 5
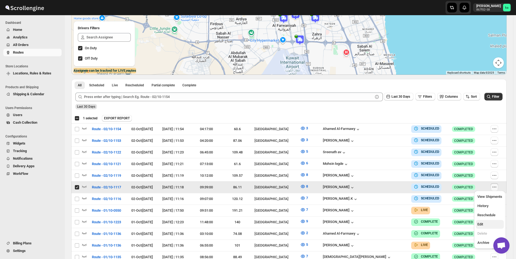
click at [485, 224] on span "Edit" at bounding box center [489, 223] width 25 height 5
checkbox input "false"
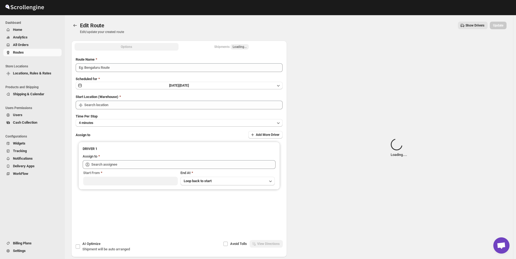
type input "Route - 02/10-1117"
type input "[GEOGRAPHIC_DATA]"
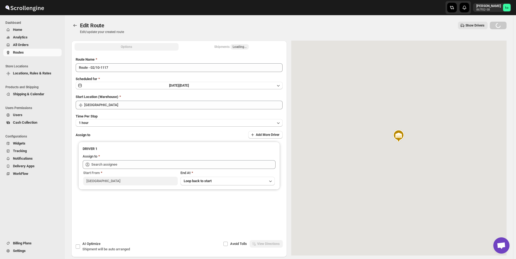
type input "[PERSON_NAME] ([EMAIL_ADDRESS][DOMAIN_NAME])"
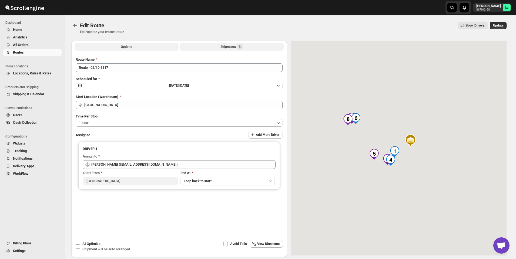
click at [224, 46] on div "Shipments 8" at bounding box center [232, 46] width 22 height 5
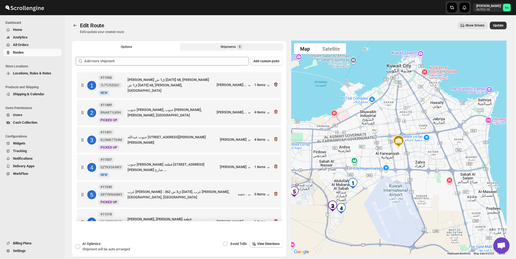
click at [273, 85] on icon "button" at bounding box center [275, 84] width 5 height 5
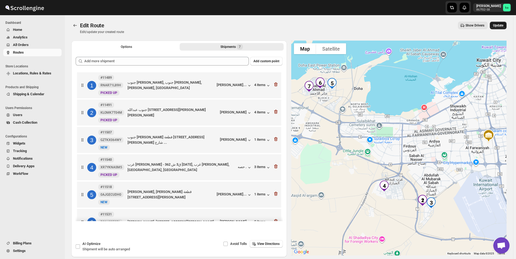
click at [507, 25] on button "Update" at bounding box center [498, 26] width 17 height 8
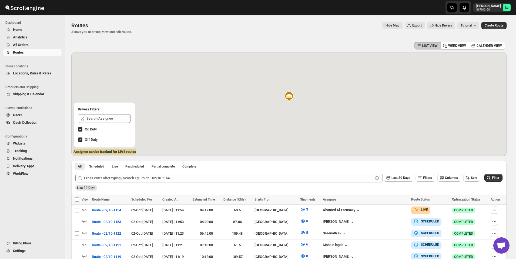
click at [26, 45] on span "All Orders" at bounding box center [21, 45] width 16 height 4
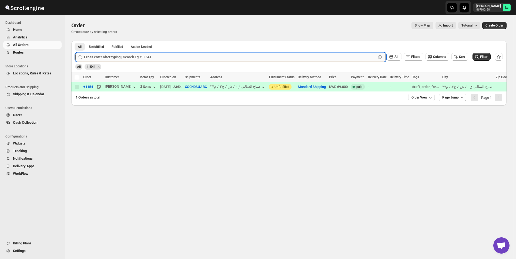
click at [120, 58] on input "text" at bounding box center [230, 57] width 292 height 9
type input "11506"
click at [75, 41] on button "Submit" at bounding box center [82, 44] width 15 height 6
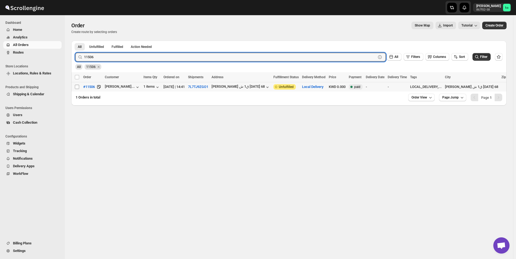
click at [75, 87] on input "Select order" at bounding box center [77, 87] width 4 height 4
checkbox input "true"
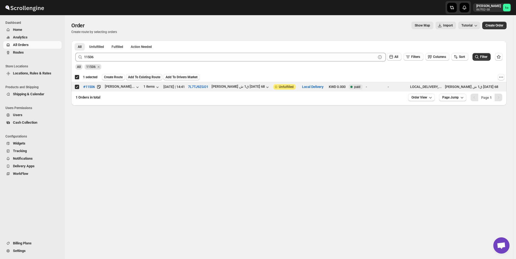
click at [148, 75] on span "Add To Existing Route" at bounding box center [144, 77] width 32 height 4
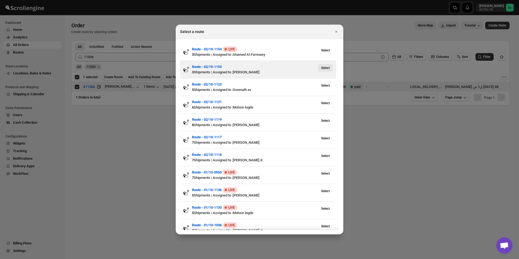
click at [326, 68] on span "Select" at bounding box center [325, 68] width 9 height 4
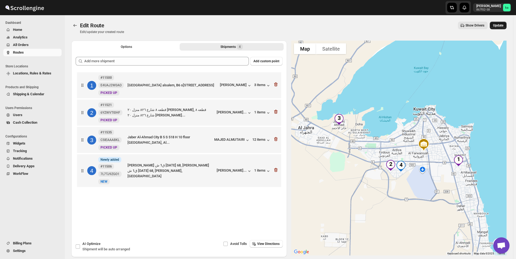
click at [505, 28] on button "Update" at bounding box center [498, 26] width 17 height 8
